Goal: Information Seeking & Learning: Learn about a topic

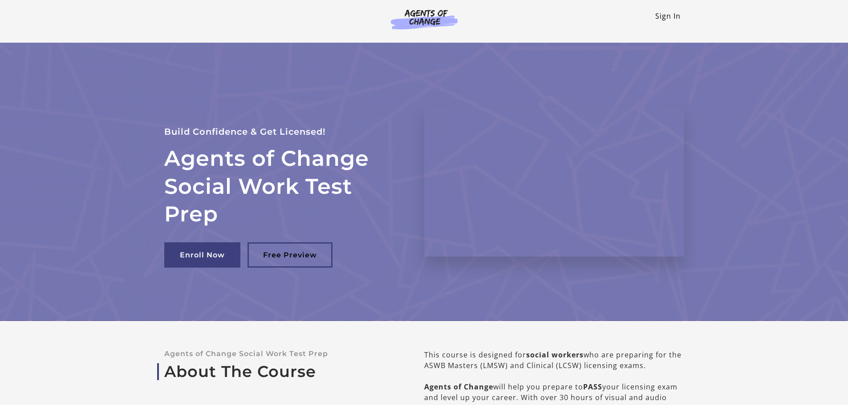
click at [671, 17] on link "Sign In" at bounding box center [667, 16] width 25 height 10
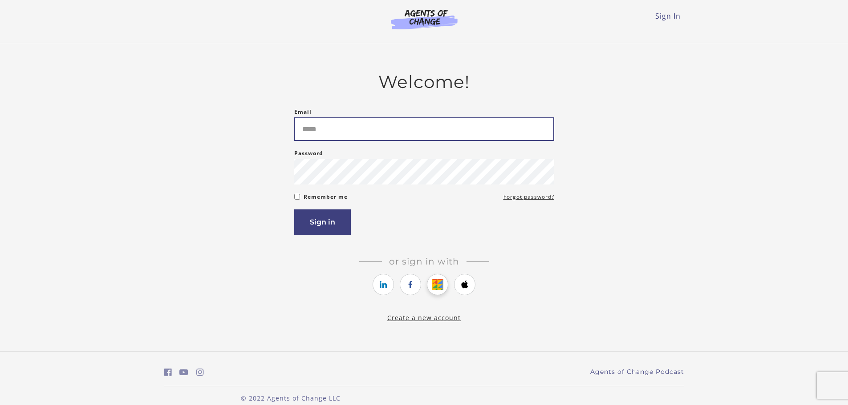
type input "**********"
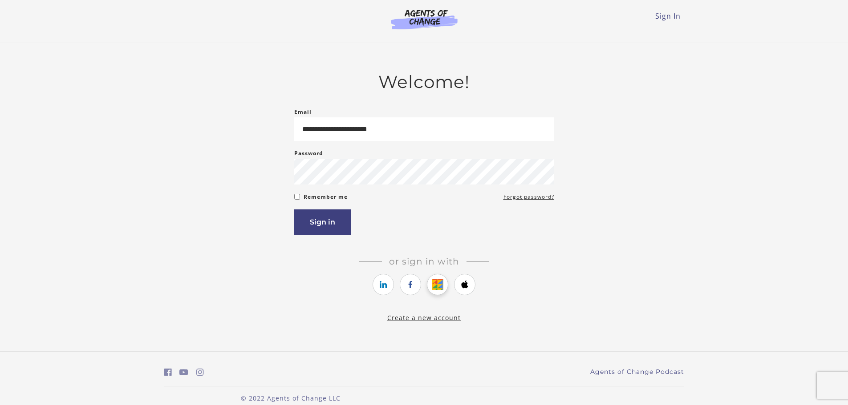
click at [428, 283] on link "https://courses.thinkific.com/users/auth/google?ss%5Breferral%5D=&ss%5Buser_ret…" at bounding box center [437, 284] width 21 height 21
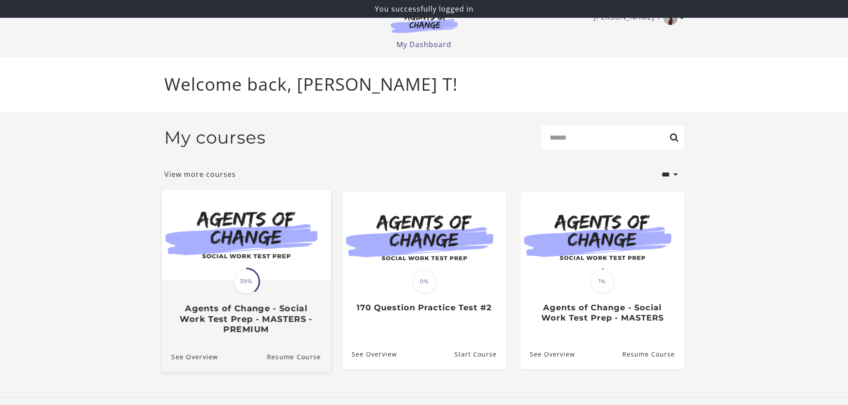
click at [297, 279] on img at bounding box center [245, 235] width 169 height 91
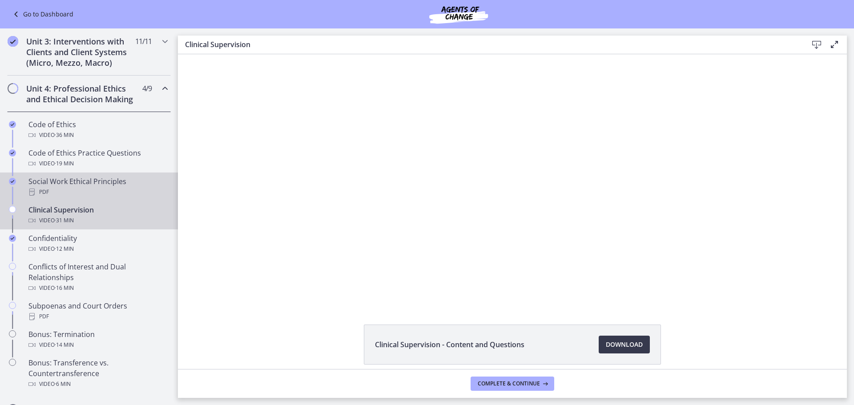
scroll to position [400, 0]
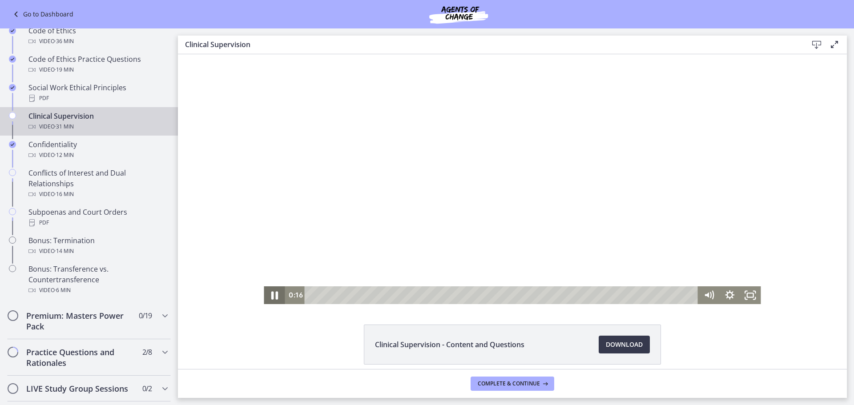
click at [271, 295] on icon "Pause" at bounding box center [274, 295] width 25 height 21
click at [747, 300] on icon "Fullscreen" at bounding box center [750, 295] width 25 height 21
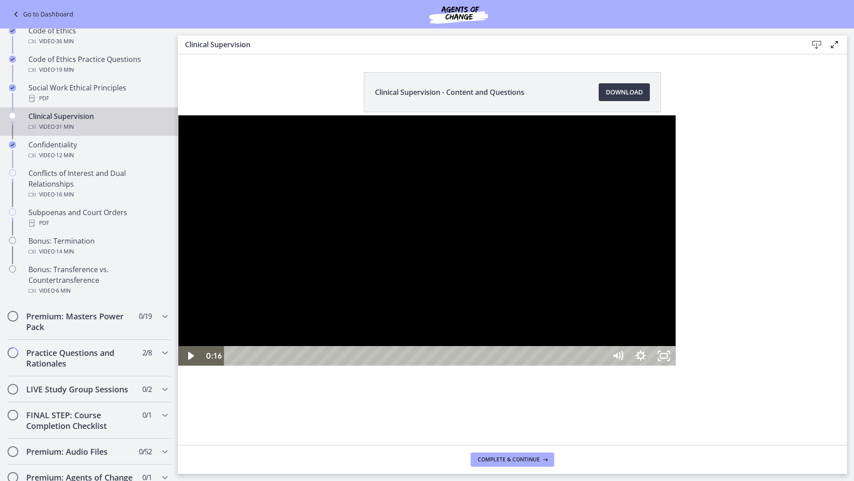
click at [590, 273] on div at bounding box center [426, 240] width 497 height 250
click at [188, 360] on icon "Play Video" at bounding box center [191, 356] width 7 height 10
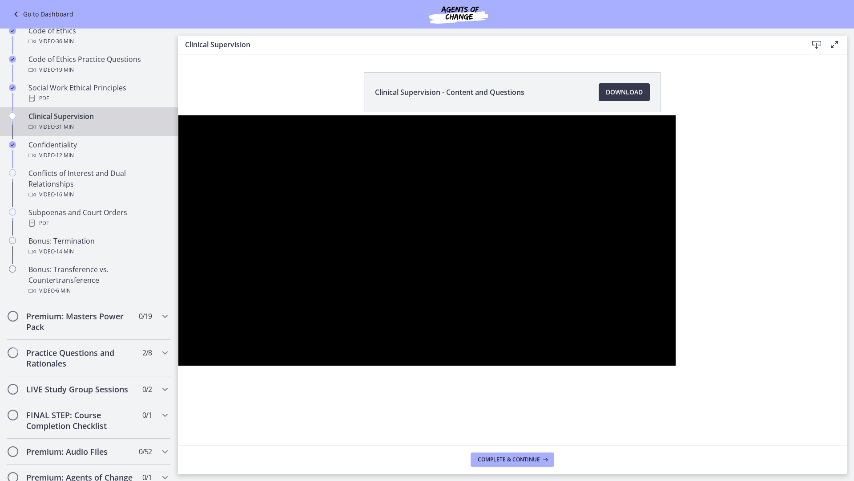
click at [178, 346] on button "Pause" at bounding box center [189, 356] width 23 height 20
click at [178, 346] on button "Play Video" at bounding box center [189, 356] width 23 height 20
click at [178, 346] on button "Pause" at bounding box center [189, 356] width 23 height 20
click at [178, 346] on button "Play Video" at bounding box center [189, 356] width 23 height 20
click at [473, 285] on div at bounding box center [426, 240] width 497 height 250
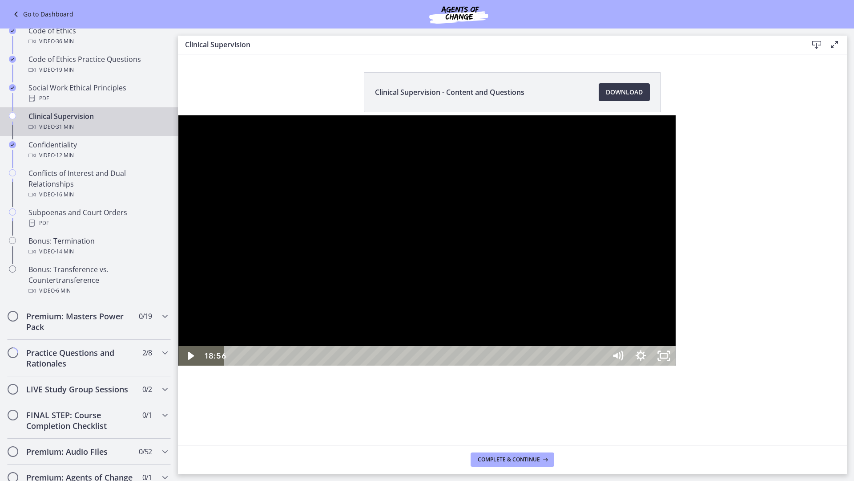
click at [454, 136] on div at bounding box center [426, 240] width 497 height 250
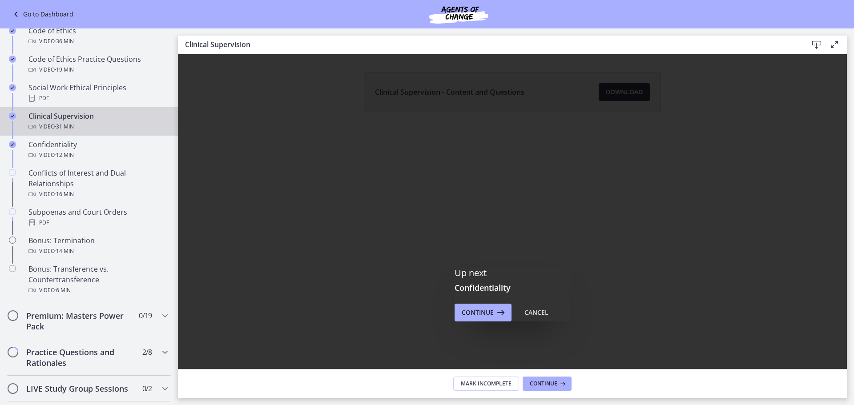
scroll to position [0, 0]
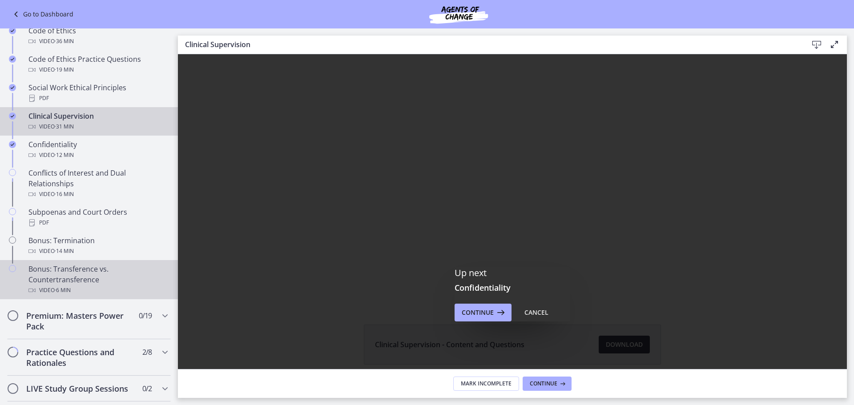
click at [107, 293] on div "Bonus: Transference vs. Countertransference Video · 6 min" at bounding box center [97, 280] width 139 height 32
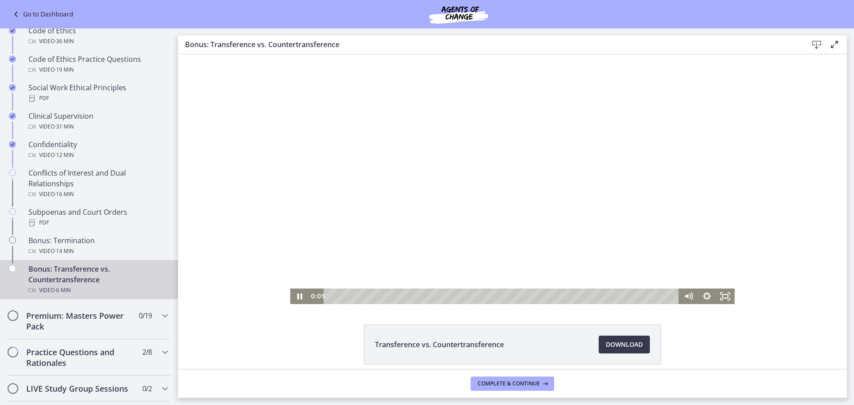
click at [630, 84] on div at bounding box center [512, 179] width 445 height 250
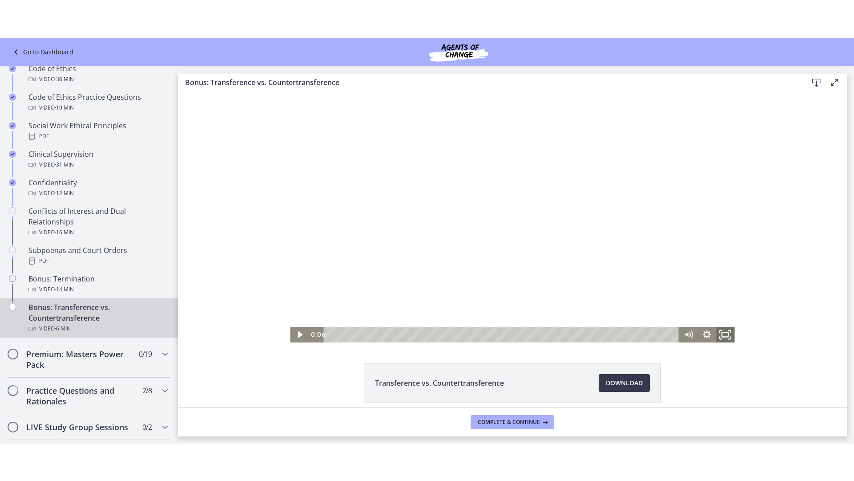
click at [724, 335] on icon "Fullscreen" at bounding box center [726, 333] width 22 height 19
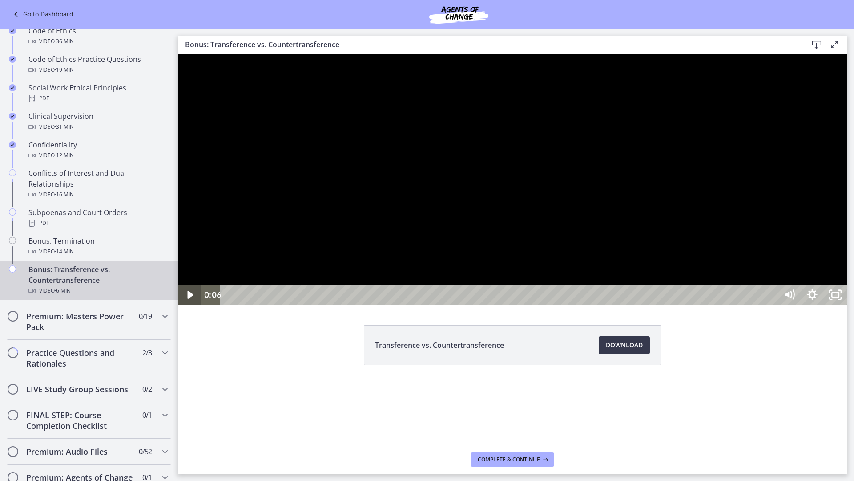
click at [192, 304] on icon "Play Video" at bounding box center [190, 295] width 23 height 20
click at [698, 304] on div at bounding box center [512, 179] width 669 height 250
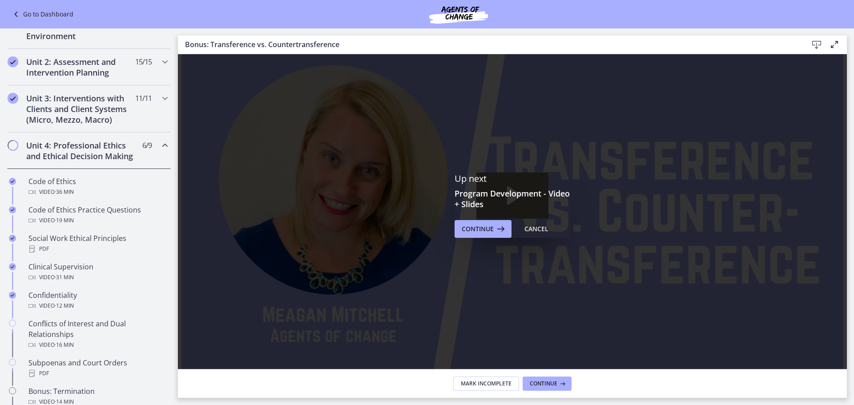
scroll to position [251, 0]
click at [160, 147] on icon "Chapters" at bounding box center [165, 143] width 11 height 11
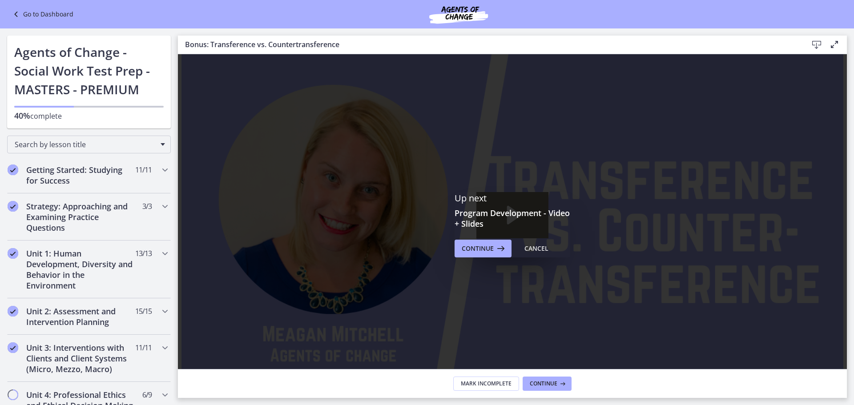
scroll to position [0, 0]
